Goal: Information Seeking & Learning: Find specific page/section

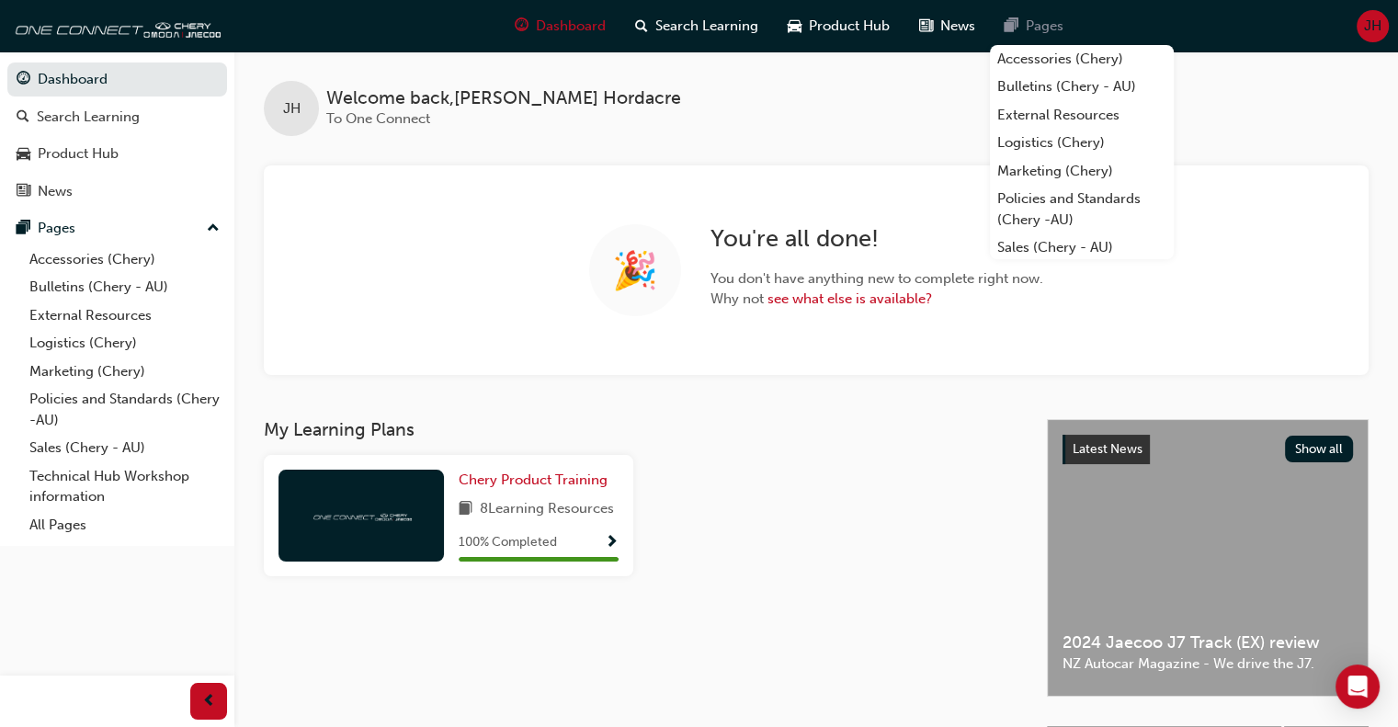
click at [1018, 28] on div "Pages" at bounding box center [1034, 26] width 88 height 38
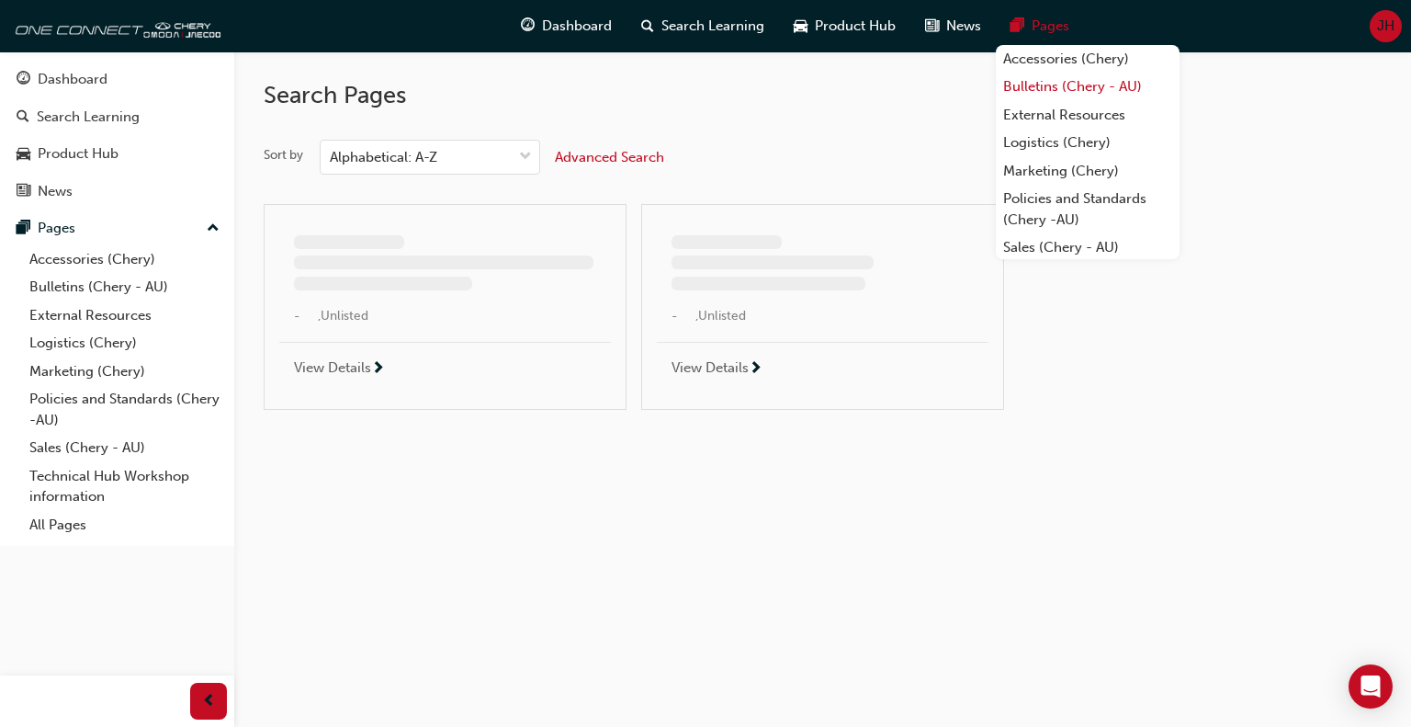
click at [1037, 87] on link "Bulletins (Chery - AU)" at bounding box center [1088, 87] width 184 height 28
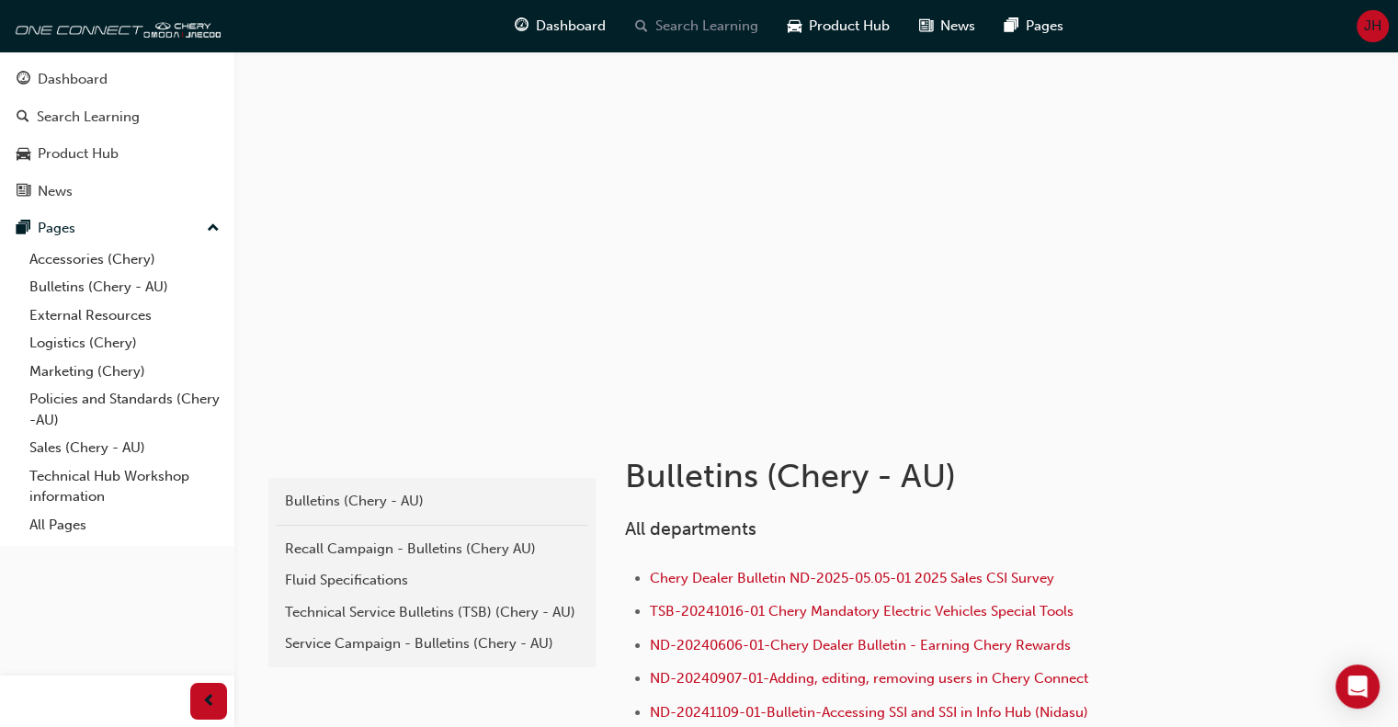
click at [700, 29] on span "Search Learning" at bounding box center [706, 26] width 103 height 21
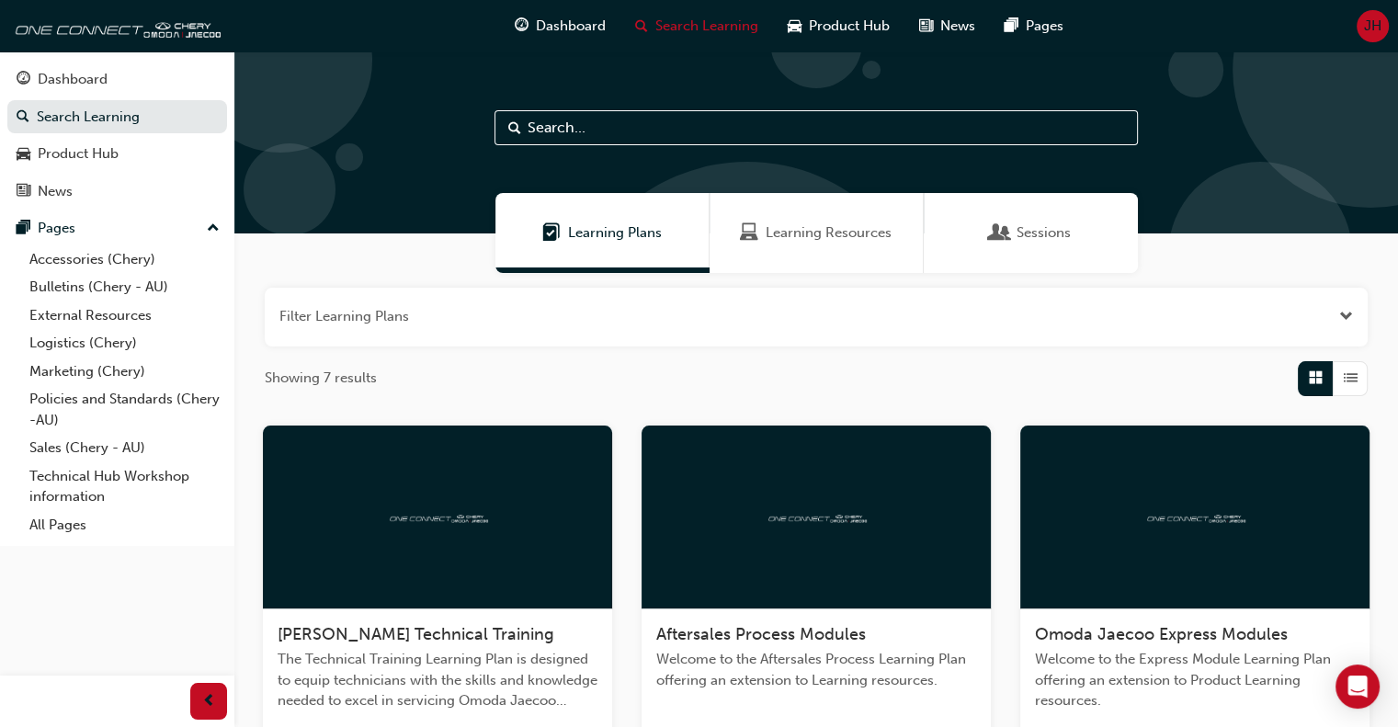
click at [556, 125] on input "text" at bounding box center [815, 127] width 643 height 35
type input "retail"
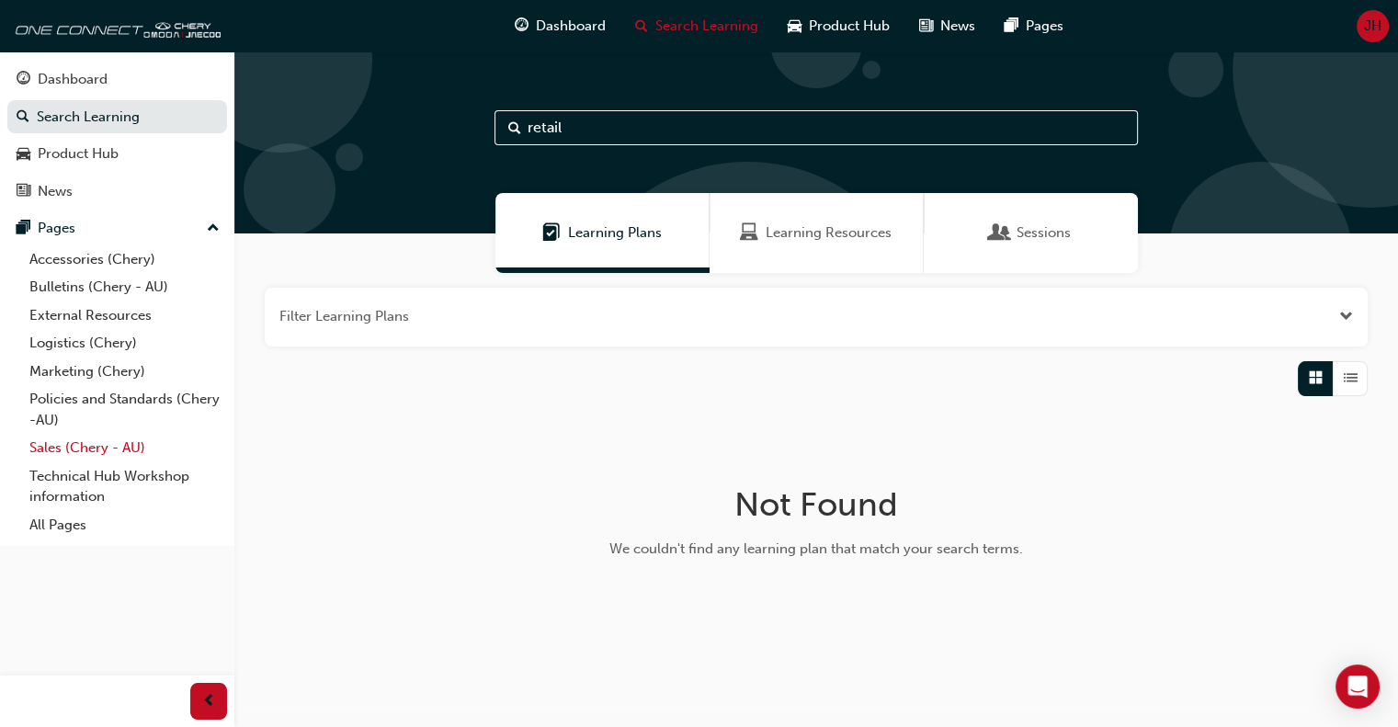
click at [107, 447] on link "Sales (Chery - AU)" at bounding box center [124, 448] width 205 height 28
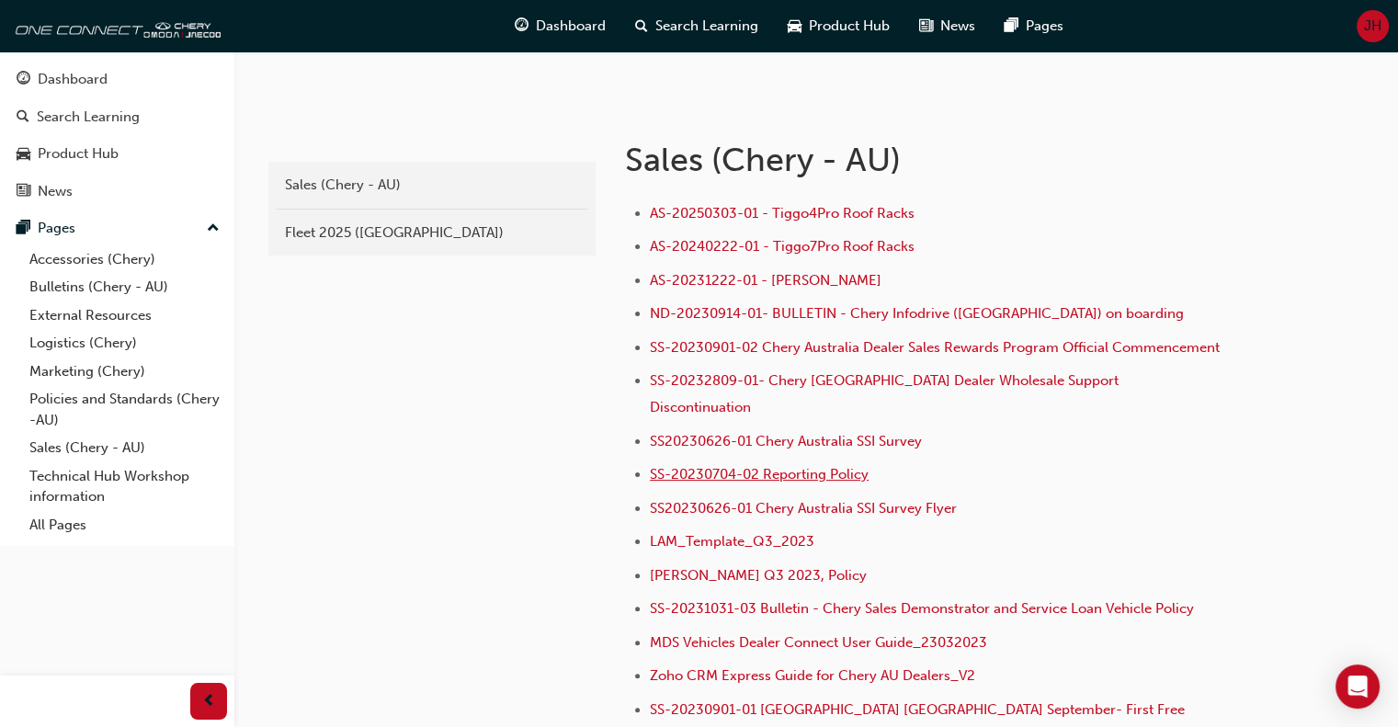
scroll to position [276, 0]
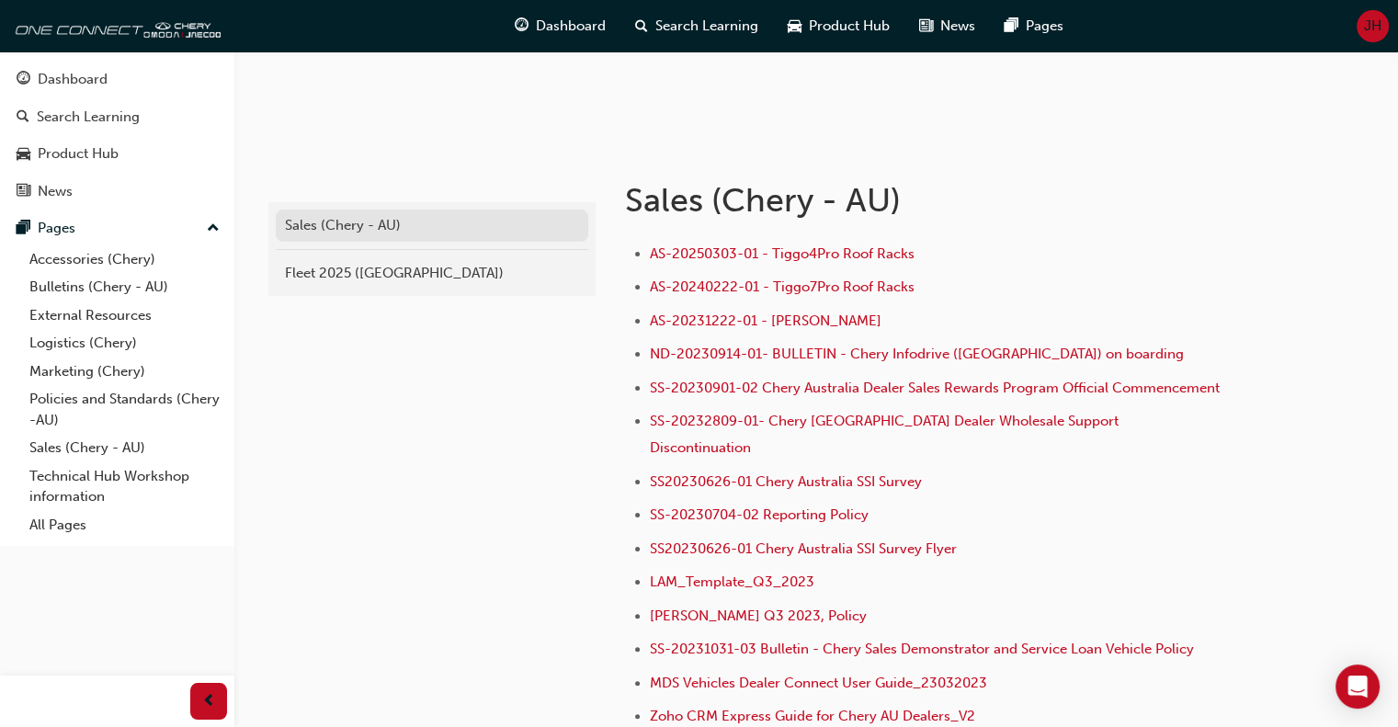
click at [332, 234] on div "Sales (Chery - AU)" at bounding box center [432, 225] width 294 height 21
click at [128, 294] on link "Bulletins (Chery - AU)" at bounding box center [124, 287] width 205 height 28
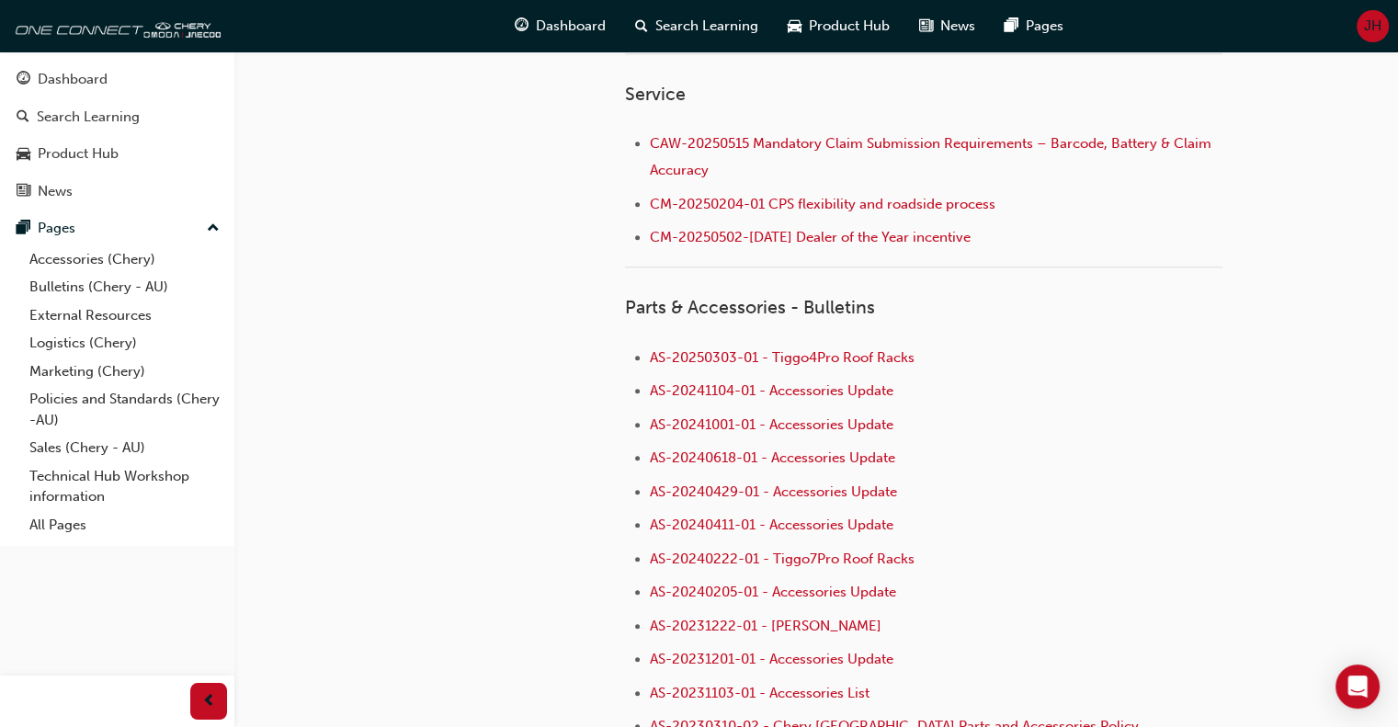
scroll to position [907, 0]
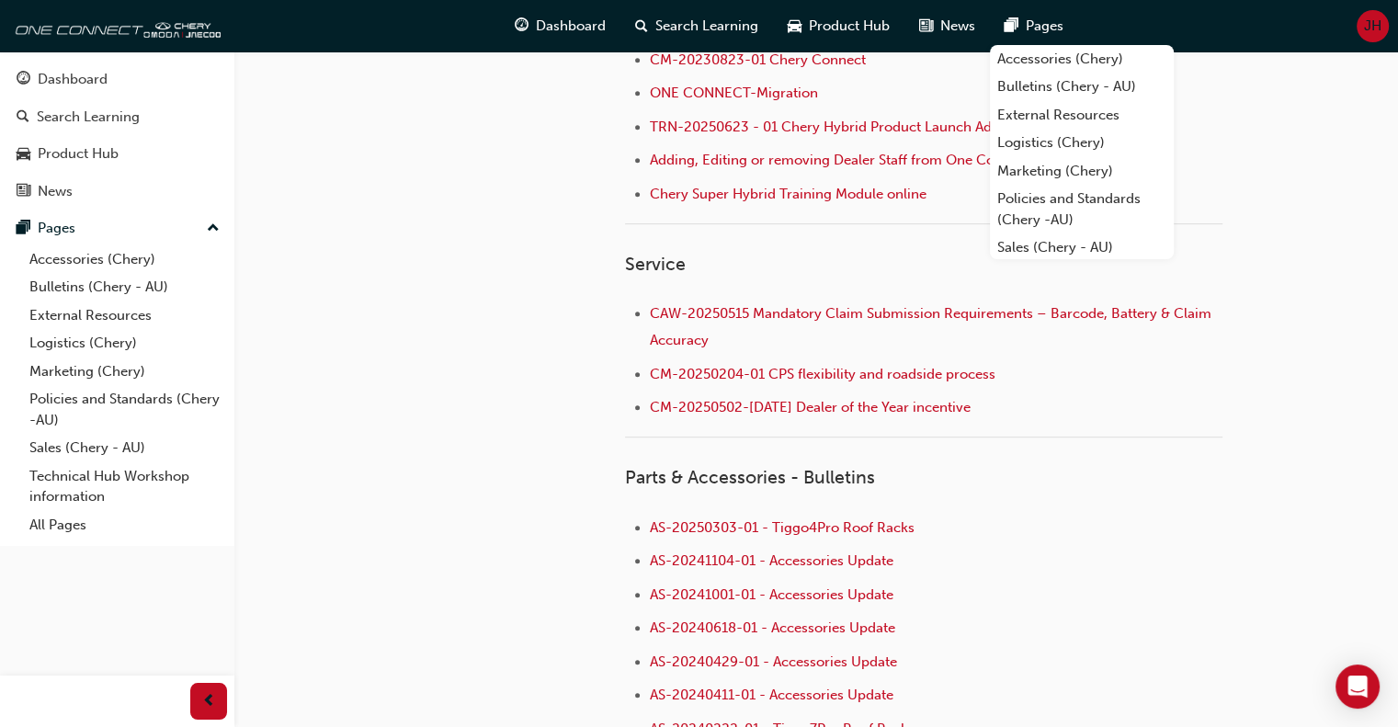
click at [1026, 35] on span "Pages" at bounding box center [1044, 26] width 38 height 21
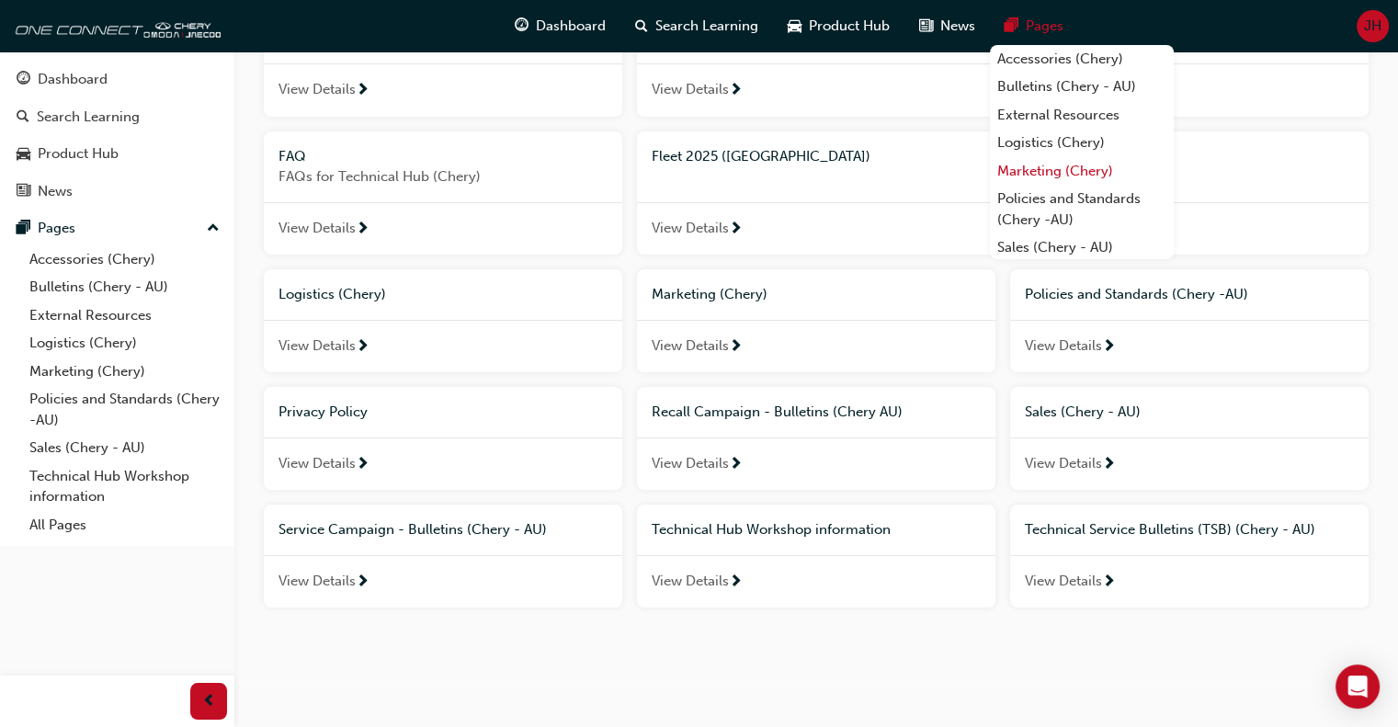
scroll to position [79, 0]
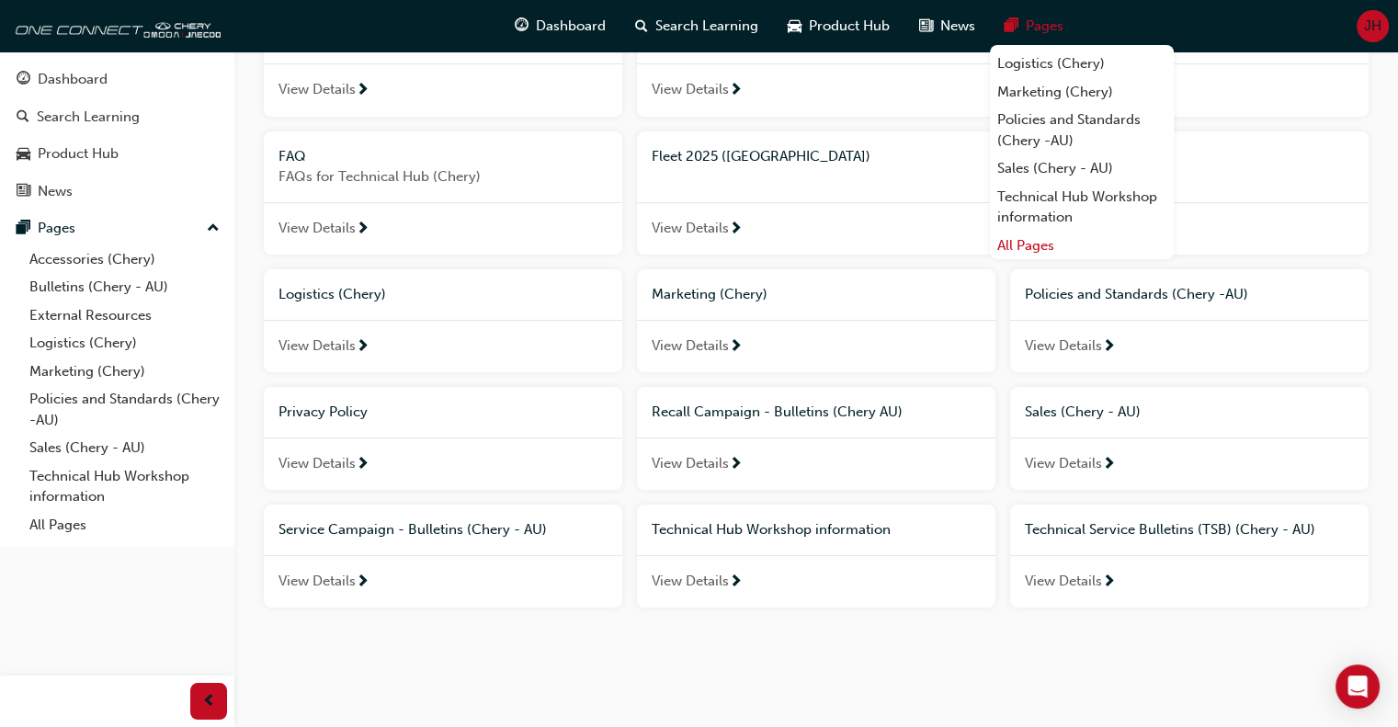
click at [1042, 245] on link "All Pages" at bounding box center [1082, 246] width 184 height 28
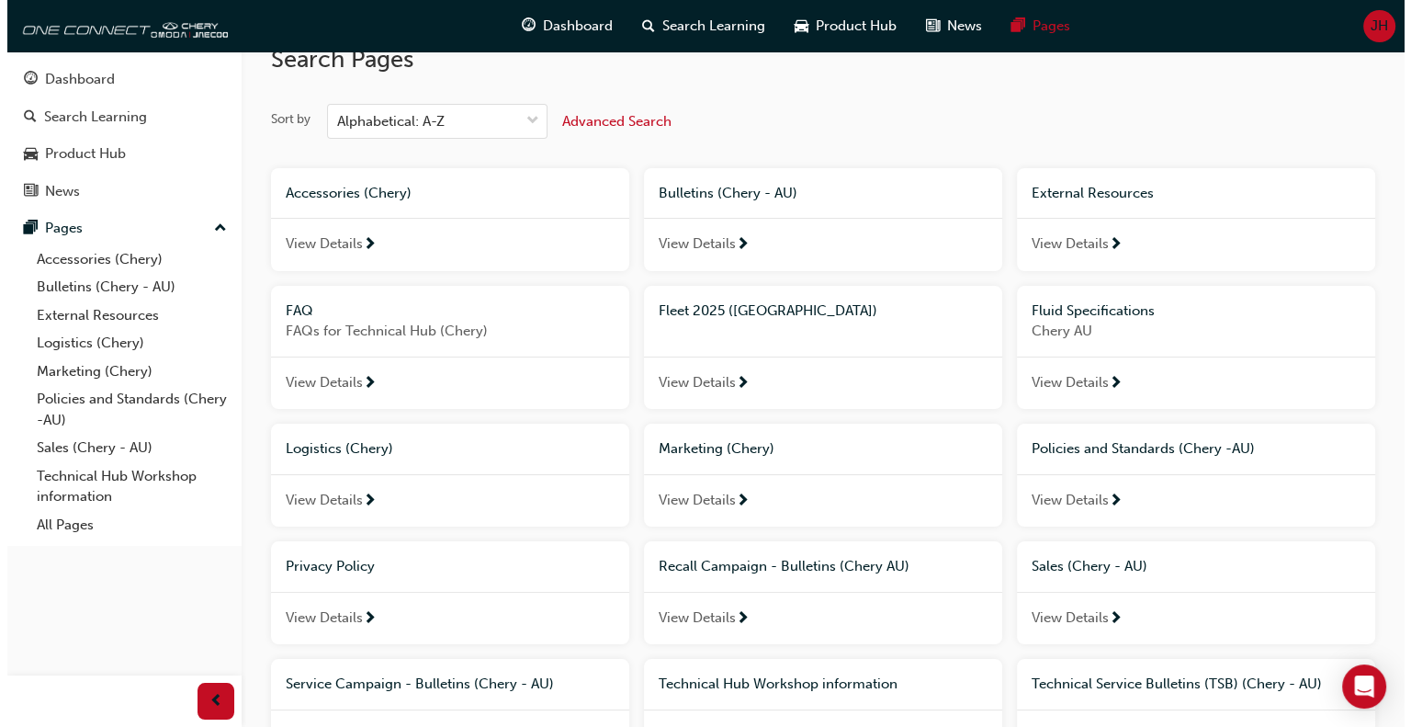
scroll to position [0, 0]
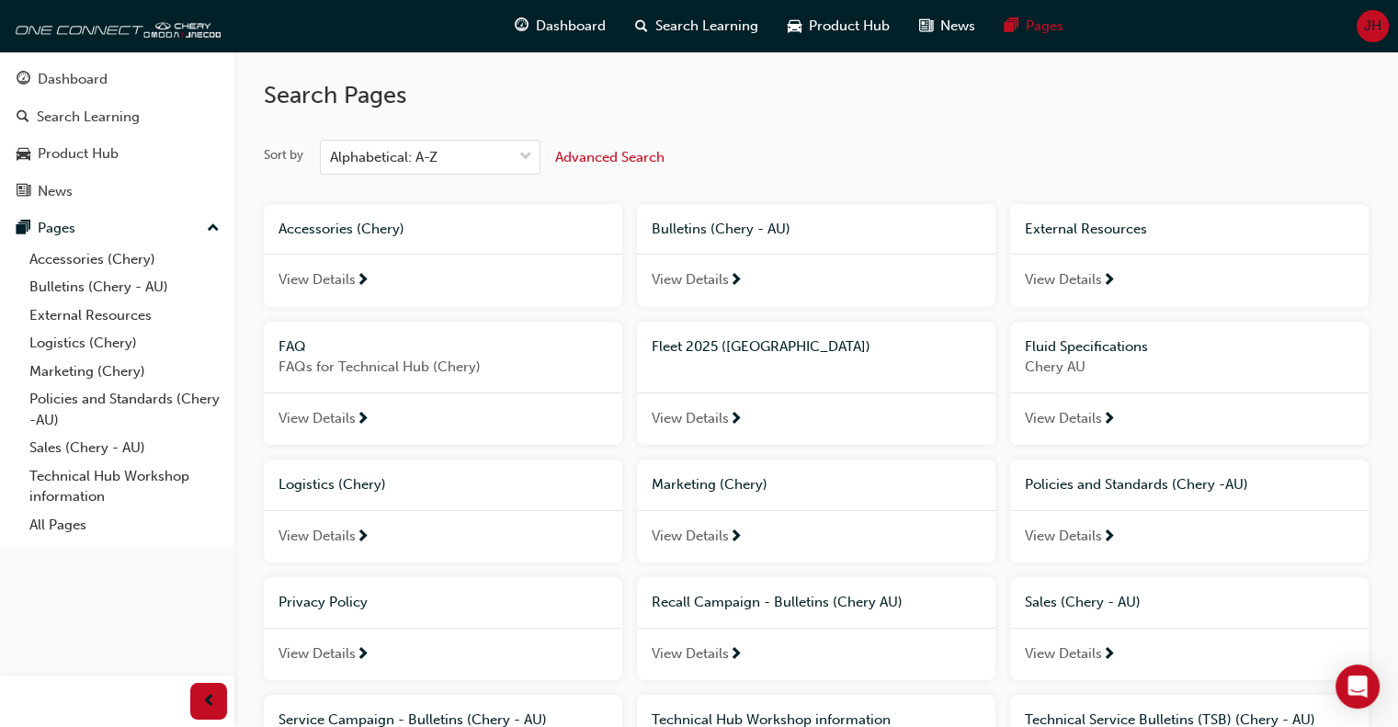
click at [626, 161] on span "Advanced Search" at bounding box center [609, 157] width 109 height 17
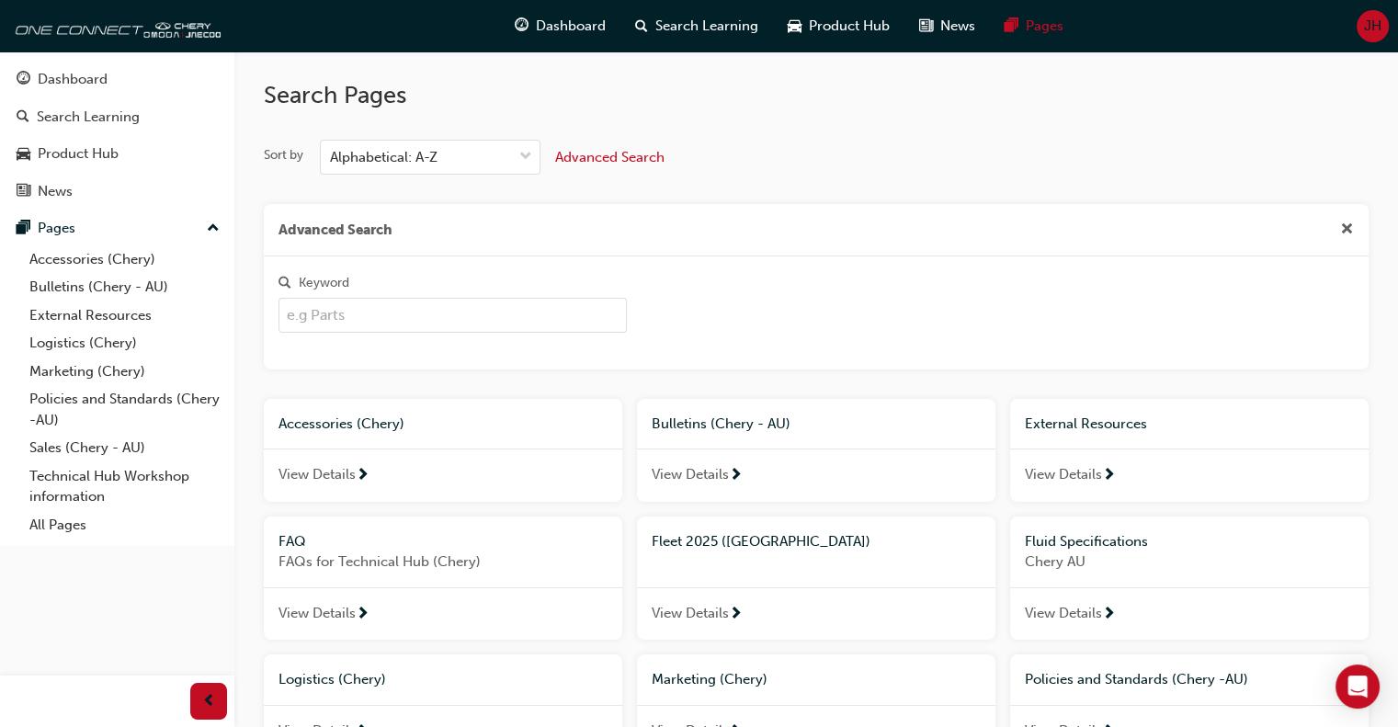
click at [356, 319] on input "Keyword" at bounding box center [452, 315] width 348 height 35
type input "retail pricing"
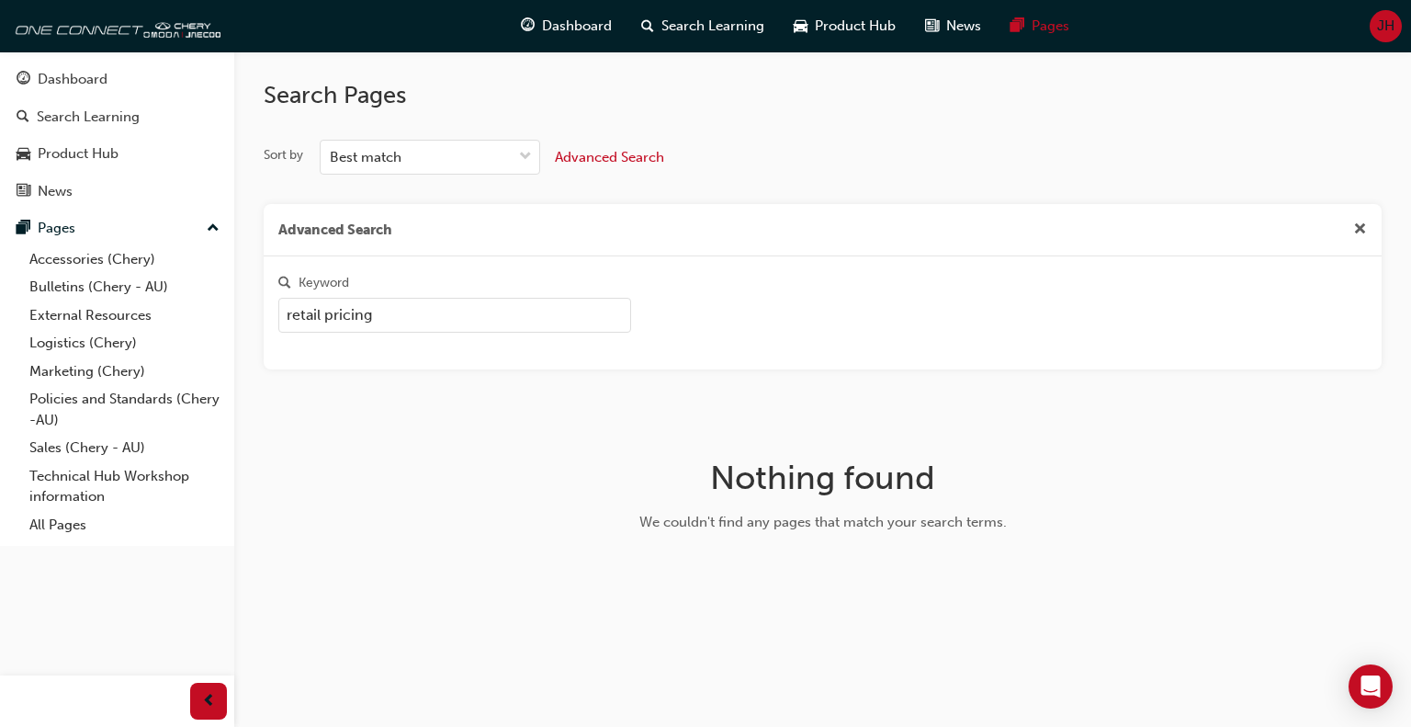
click at [947, 258] on div "Keyword retail pricing" at bounding box center [823, 312] width 1118 height 113
